Goal: Task Accomplishment & Management: Manage account settings

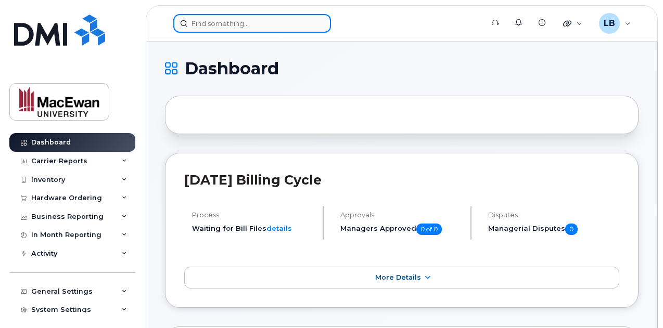
click at [234, 25] on input at bounding box center [252, 23] width 158 height 19
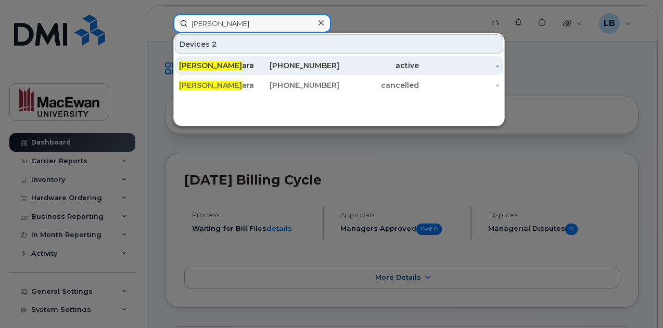
type input "ian cam"
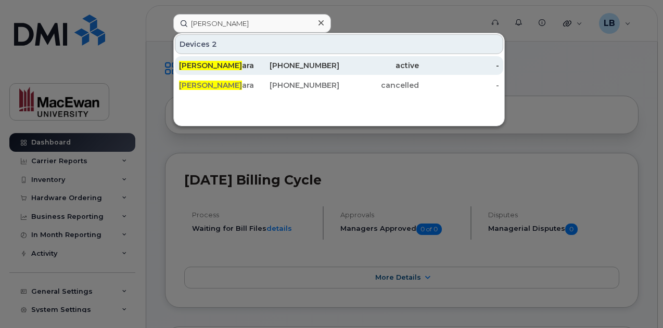
click at [192, 65] on span "Ian Cam" at bounding box center [210, 65] width 63 height 9
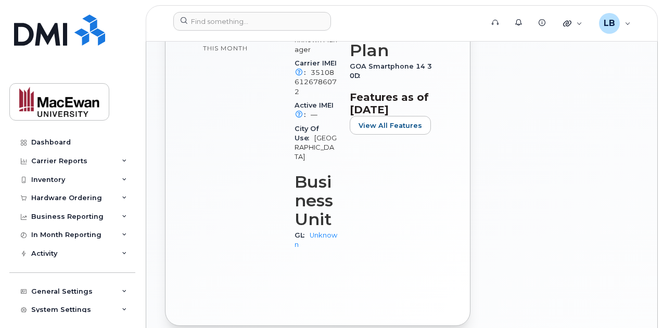
scroll to position [456, 0]
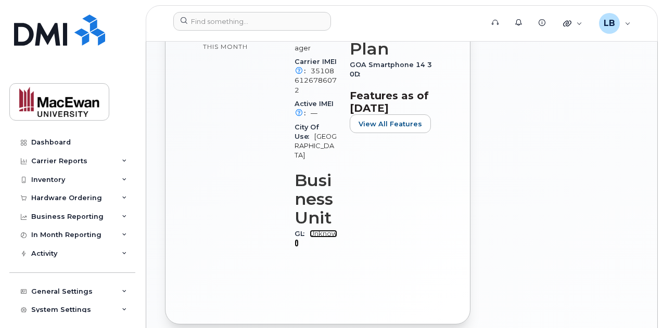
click at [325, 230] on link "Unknown" at bounding box center [315, 238] width 43 height 17
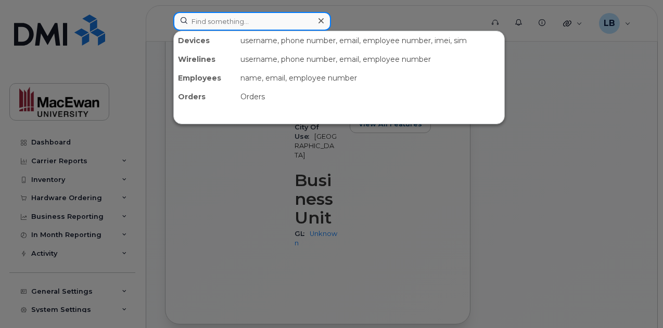
click at [255, 17] on input at bounding box center [252, 21] width 158 height 19
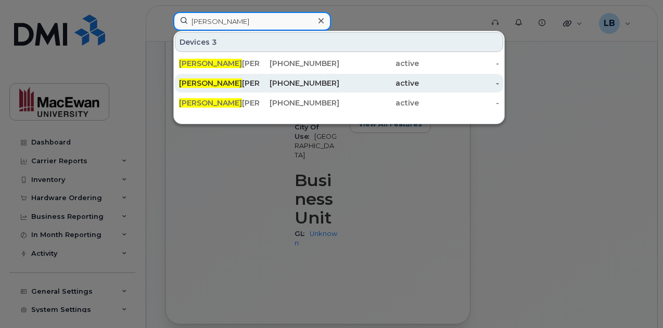
type input "jason"
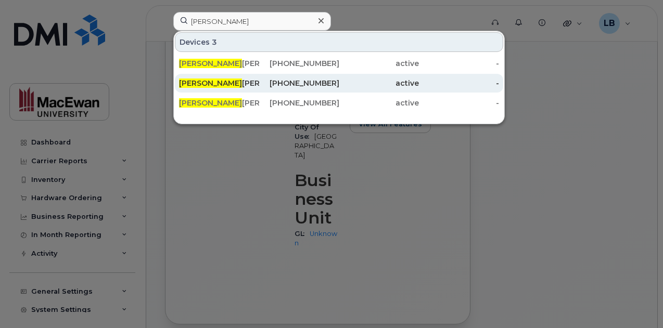
click at [198, 83] on span "Jason" at bounding box center [210, 83] width 63 height 9
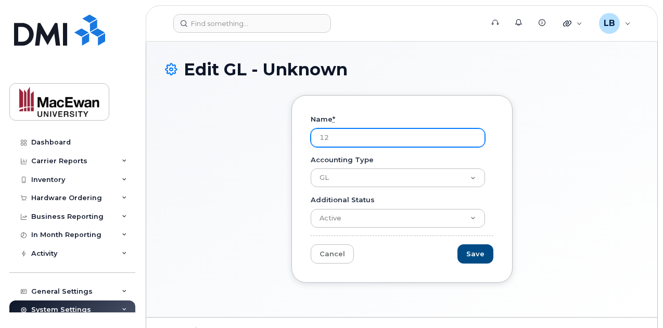
type input "1"
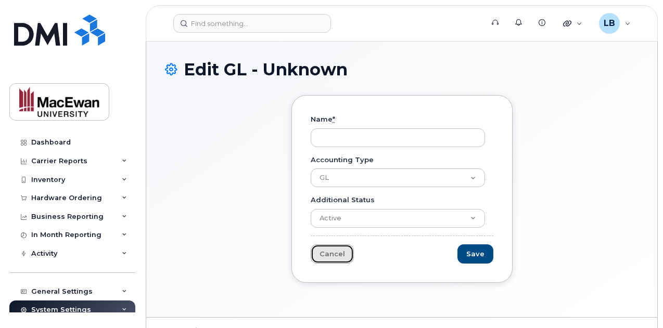
click at [323, 248] on link "Cancel" at bounding box center [332, 253] width 43 height 19
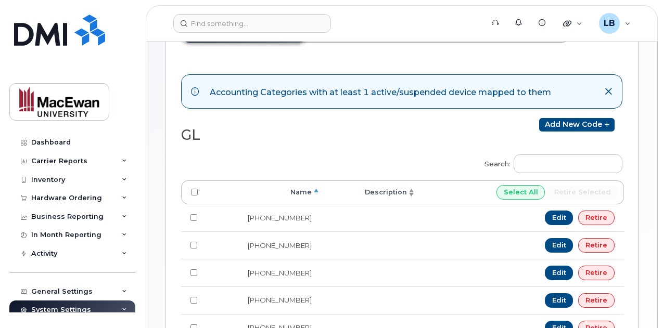
scroll to position [93, 0]
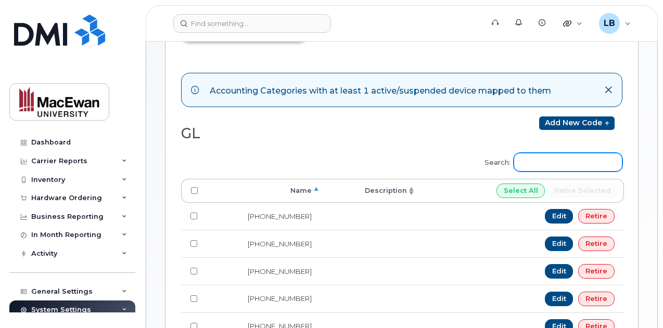
click at [564, 162] on input "Search:" at bounding box center [567, 162] width 109 height 19
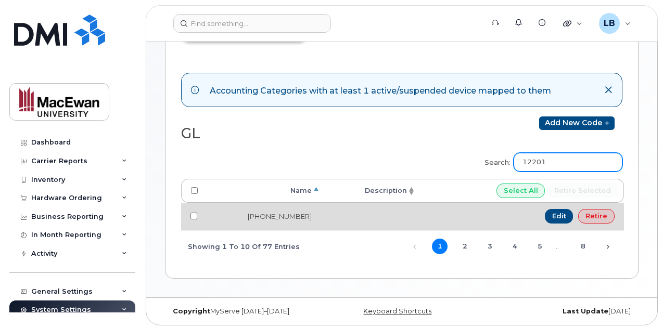
type input "12201"
click at [192, 214] on input "checkbox" at bounding box center [193, 216] width 7 height 7
checkbox input "true"
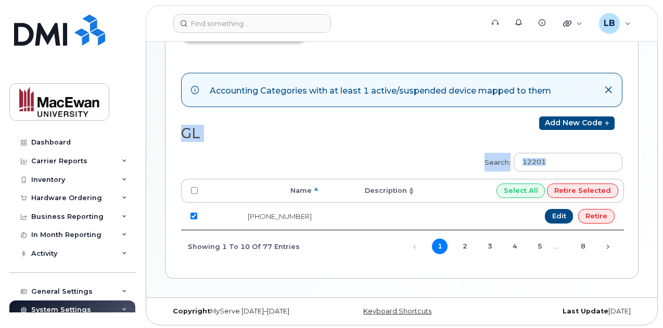
drag, startPoint x: 661, startPoint y: 106, endPoint x: 653, endPoint y: 149, distance: 44.4
click at [653, 149] on body "Support Alerts Knowledge Base Quicklinks Suspend / Cancel Device Change SIM Car…" at bounding box center [331, 119] width 663 height 424
click at [387, 135] on h2 "GL" at bounding box center [287, 134] width 212 height 16
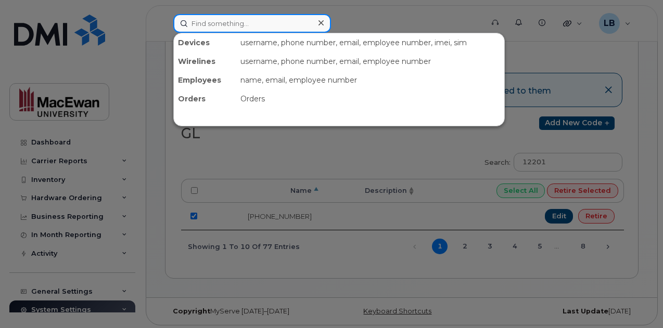
click at [236, 28] on input at bounding box center [252, 23] width 158 height 19
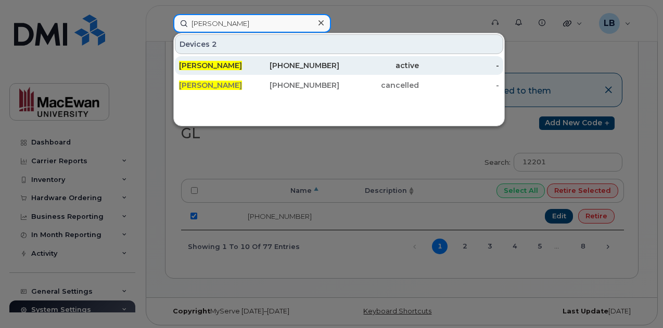
type input "ian camara"
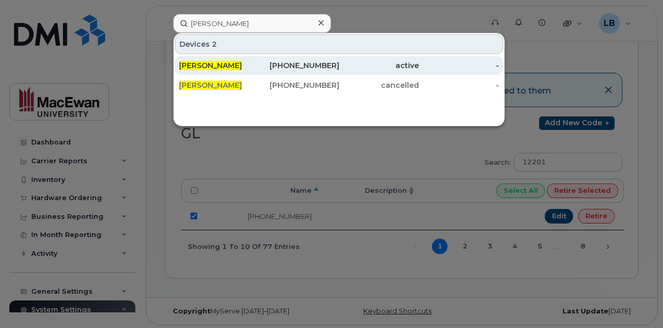
click at [201, 69] on div "[PERSON_NAME]" at bounding box center [219, 65] width 80 height 10
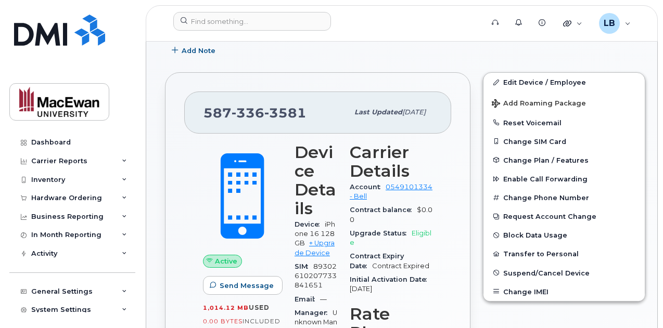
scroll to position [174, 0]
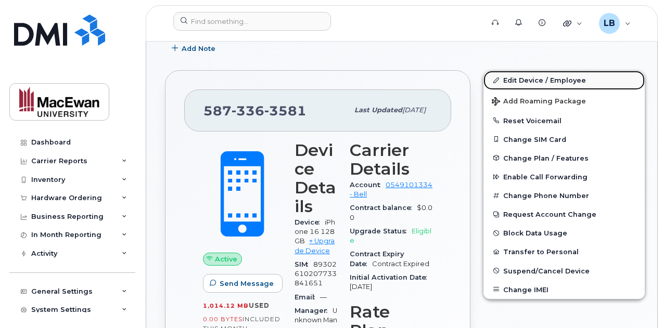
click at [530, 80] on link "Edit Device / Employee" at bounding box center [563, 80] width 161 height 19
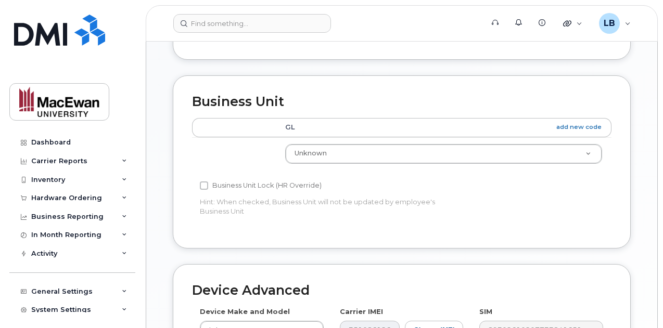
scroll to position [410, 0]
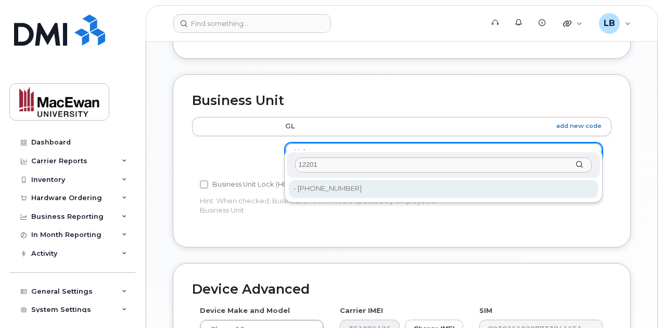
type input "12201"
type input "19324364"
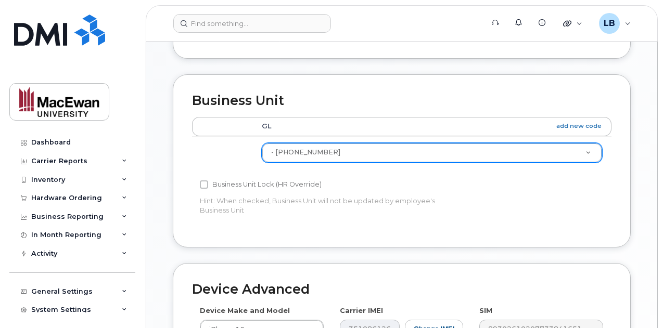
click at [474, 192] on div "Accounting Categories Rules GL add new code - 01-111-12201 19324364 Business Un…" at bounding box center [401, 172] width 419 height 111
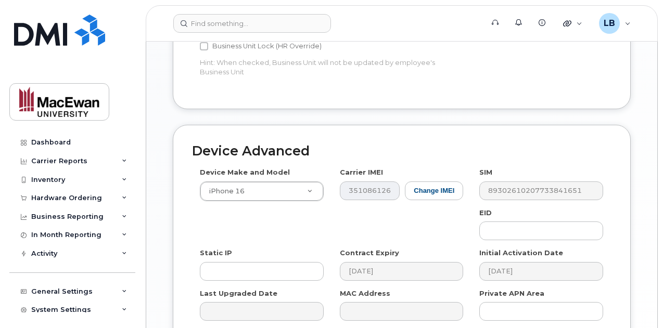
scroll to position [633, 0]
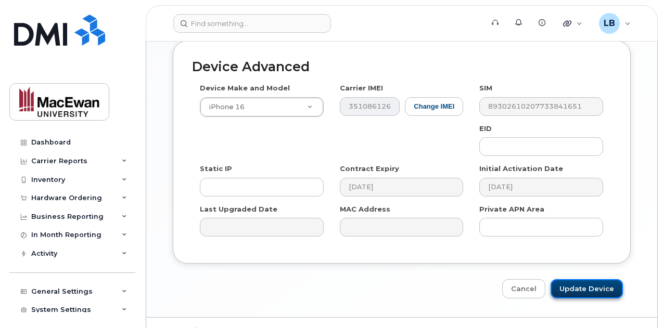
click at [585, 279] on input "Update Device" at bounding box center [586, 288] width 72 height 19
type input "Saving..."
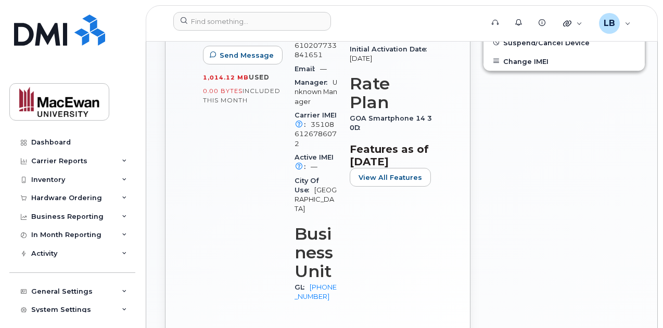
scroll to position [411, 0]
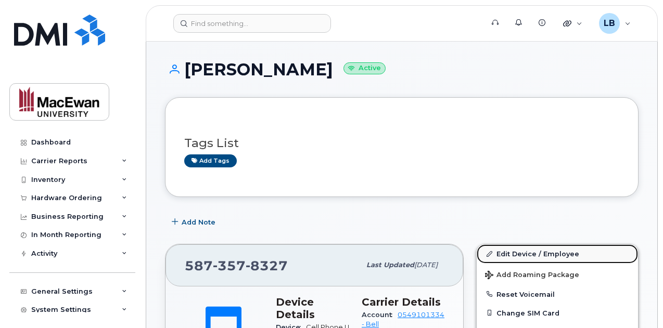
click at [514, 253] on link "Edit Device / Employee" at bounding box center [556, 253] width 161 height 19
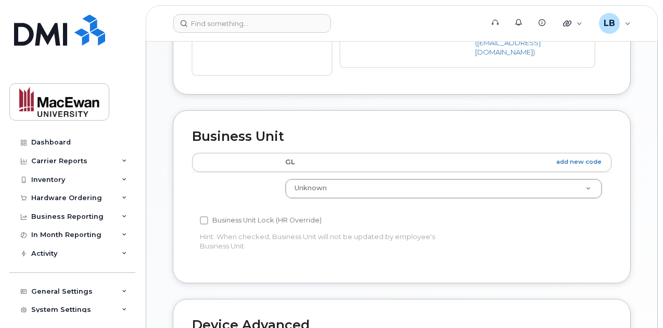
scroll to position [376, 0]
drag, startPoint x: 462, startPoint y: 178, endPoint x: 0, endPoint y: 353, distance: 493.9
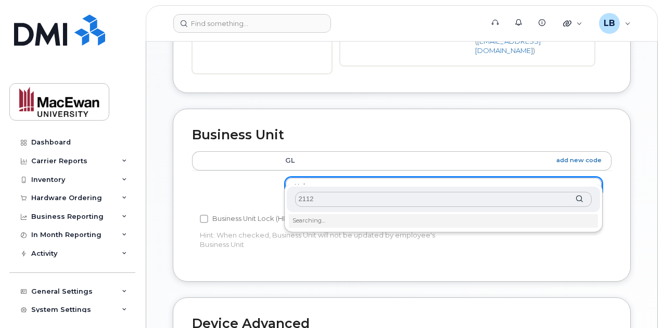
type input "21120"
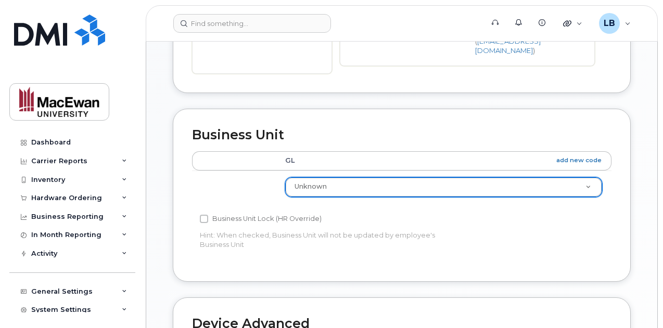
type input "2"
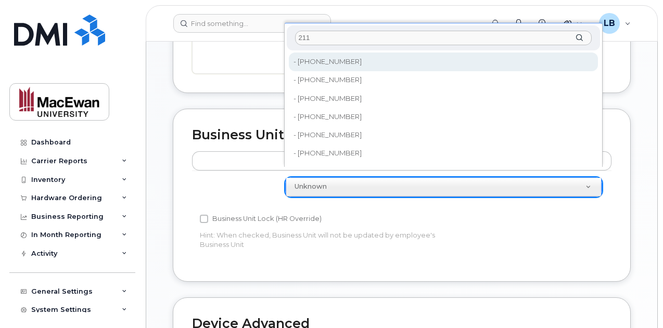
type input "211"
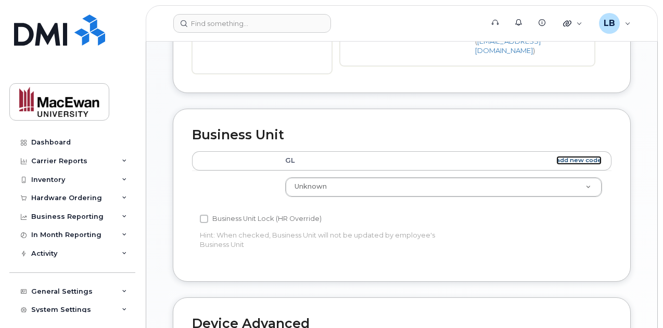
click at [587, 156] on link "add new code" at bounding box center [578, 160] width 45 height 9
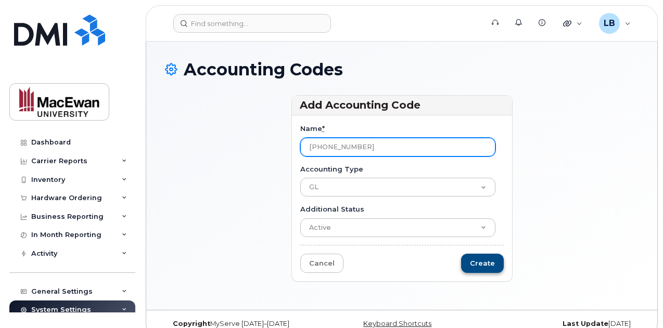
type input "[PHONE_NUMBER]"
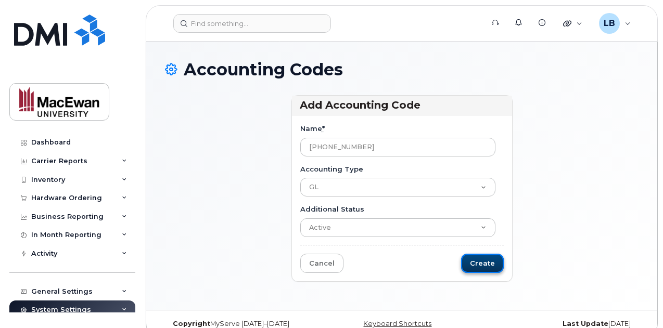
click at [490, 264] on input "Create" at bounding box center [482, 263] width 43 height 19
type input "Saving..."
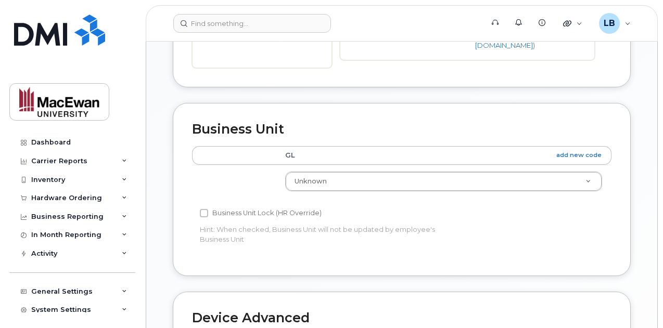
scroll to position [427, 0]
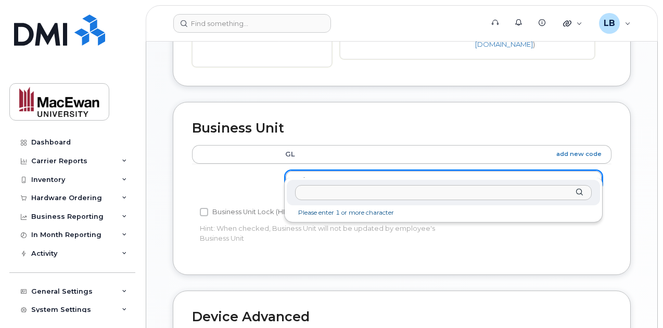
drag, startPoint x: 389, startPoint y: 170, endPoint x: 0, endPoint y: 353, distance: 429.3
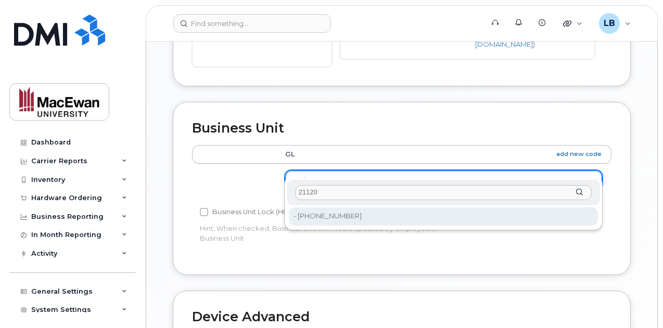
type input "21120"
type input "36112705"
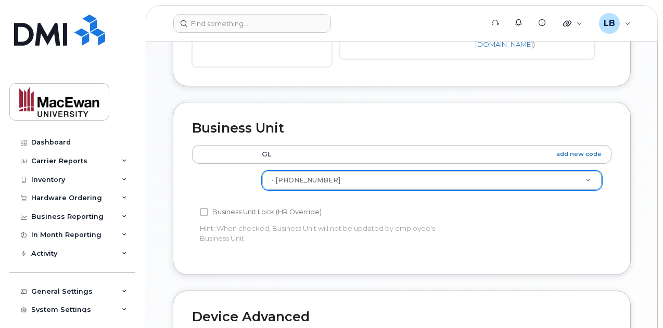
click at [508, 229] on div "Accounting Categories Rules GL add new code - [PHONE_NUMBER] 36112705 Business …" at bounding box center [401, 200] width 419 height 111
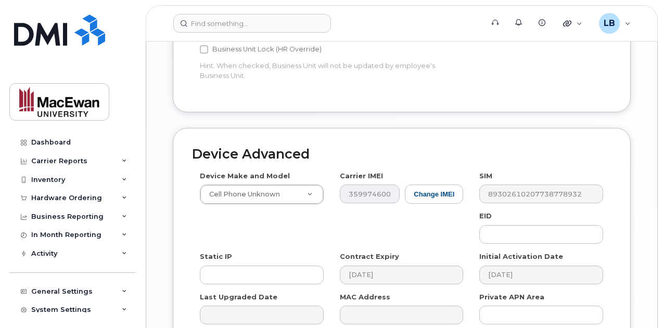
scroll to position [686, 0]
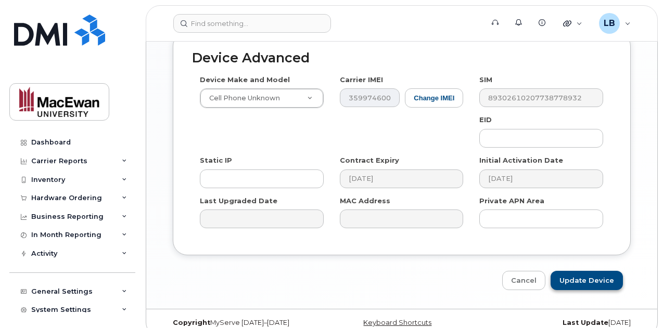
click at [582, 271] on input "Update Device" at bounding box center [586, 280] width 72 height 19
type input "Saving..."
